Goal: Use online tool/utility: Utilize a website feature to perform a specific function

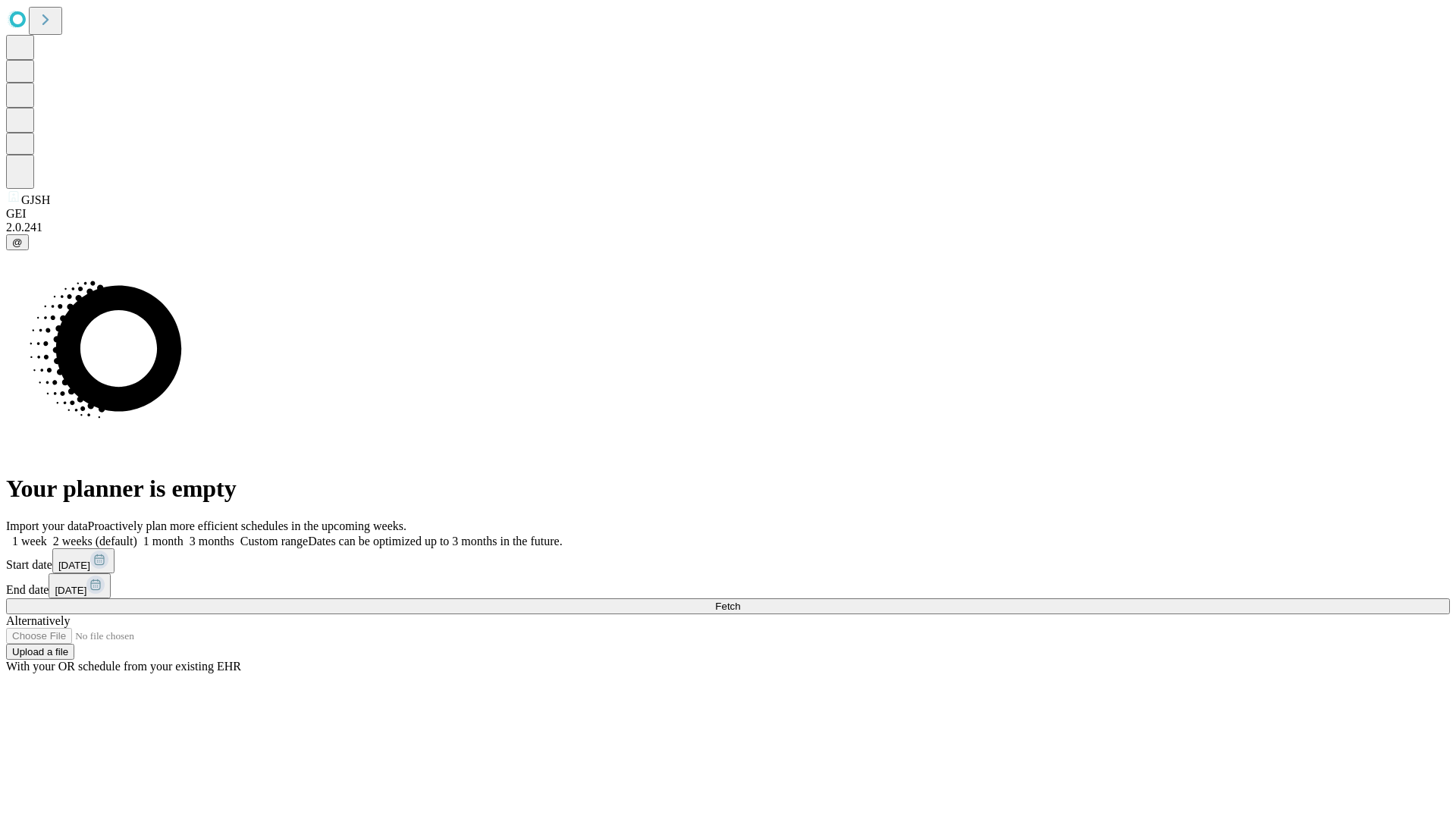
click at [740, 601] on span "Fetch" at bounding box center [727, 606] width 25 height 11
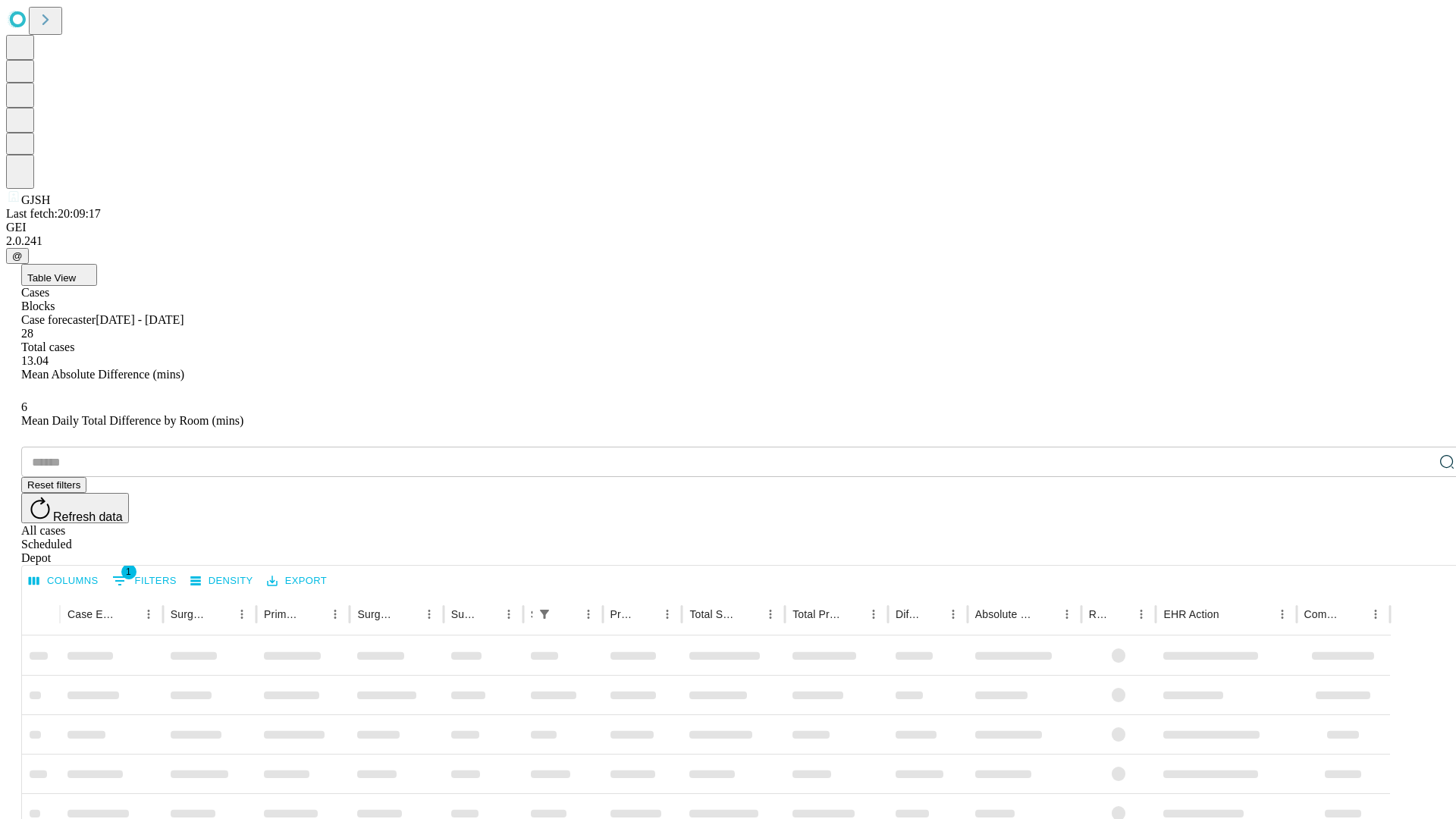
click at [76, 272] on span "Table View" at bounding box center [51, 278] width 48 height 11
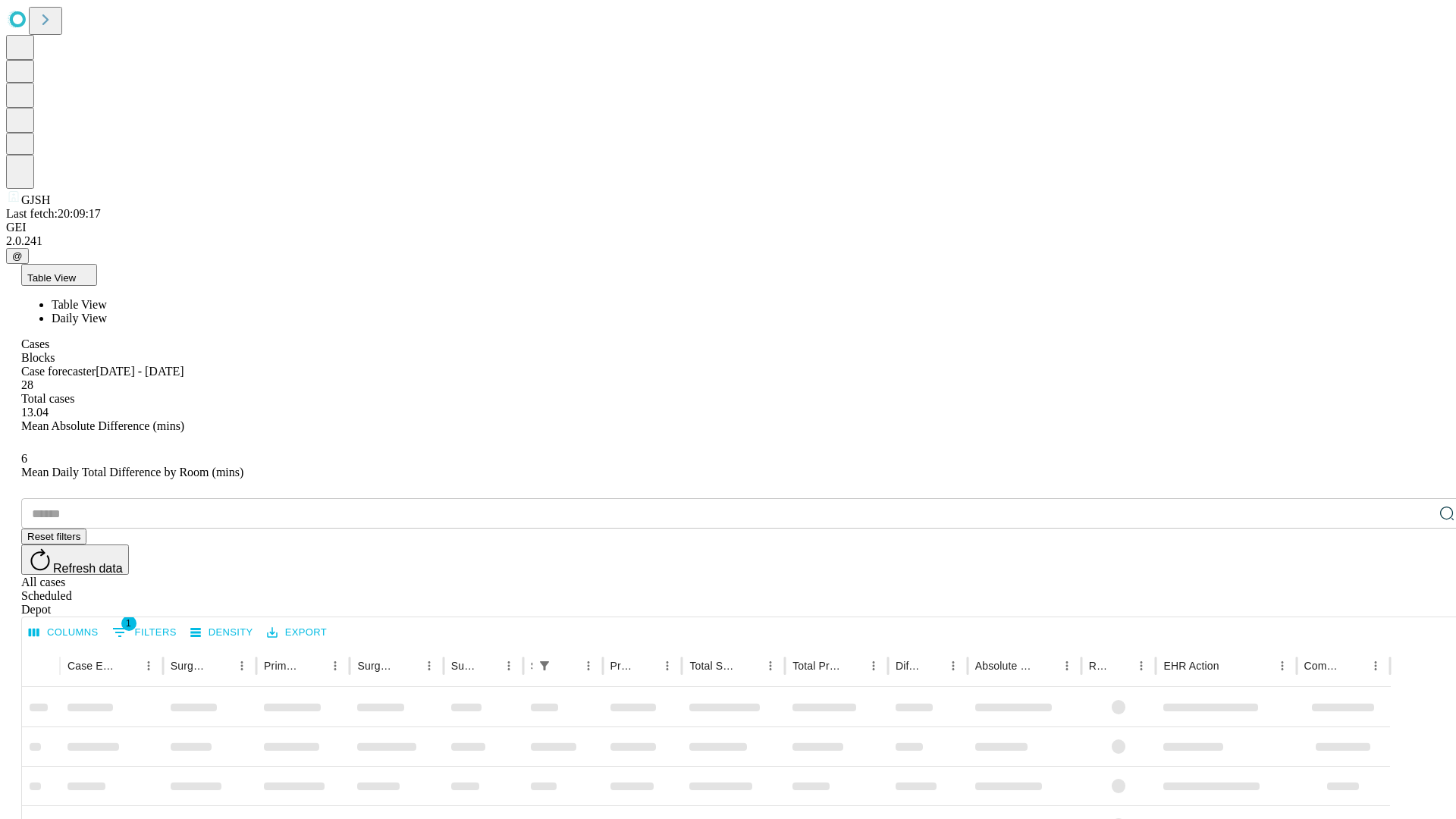
click at [107, 312] on span "Daily View" at bounding box center [79, 318] width 55 height 13
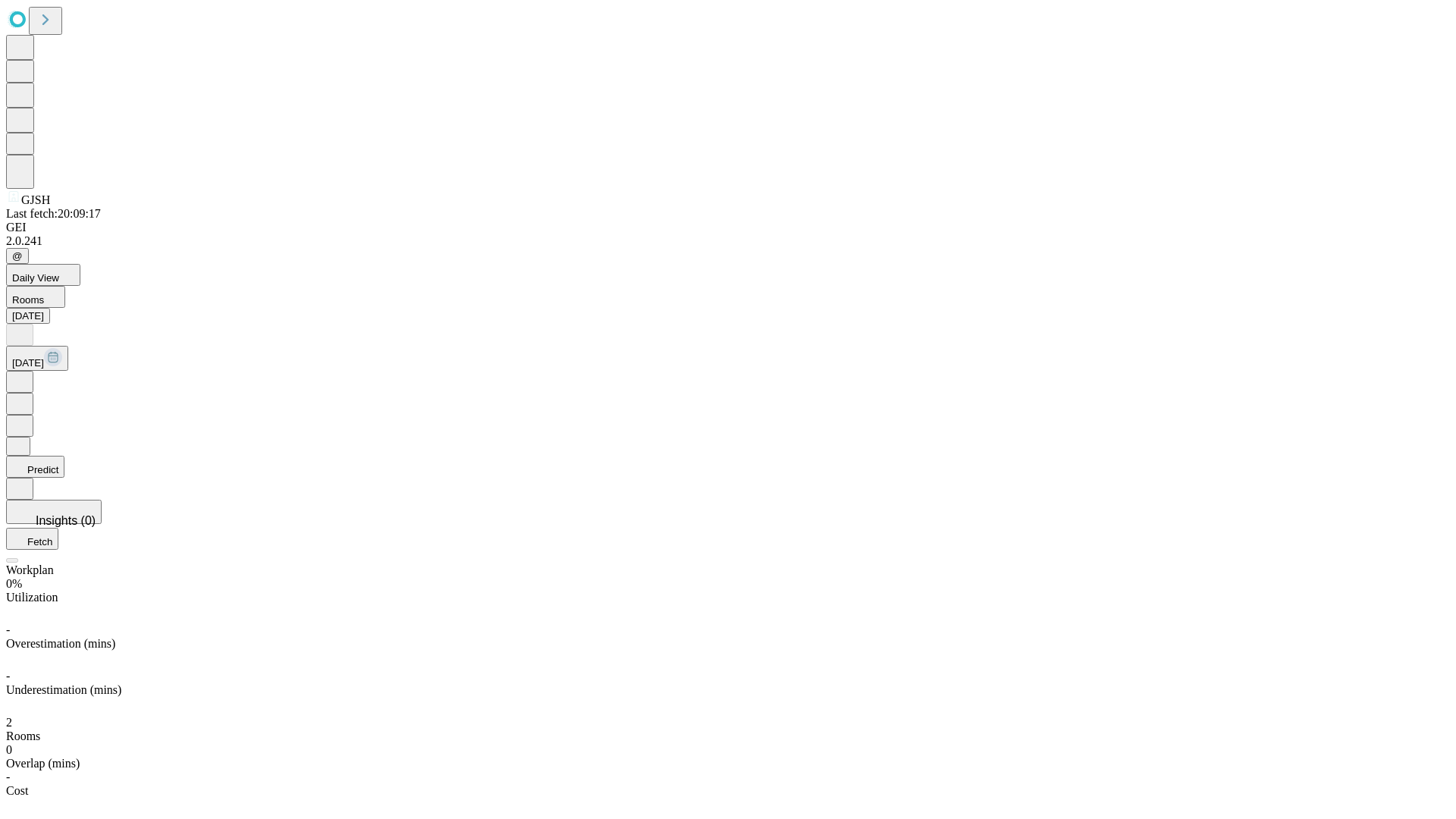
click at [64, 455] on button "Predict" at bounding box center [35, 466] width 58 height 22
